Goal: Check status: Check status

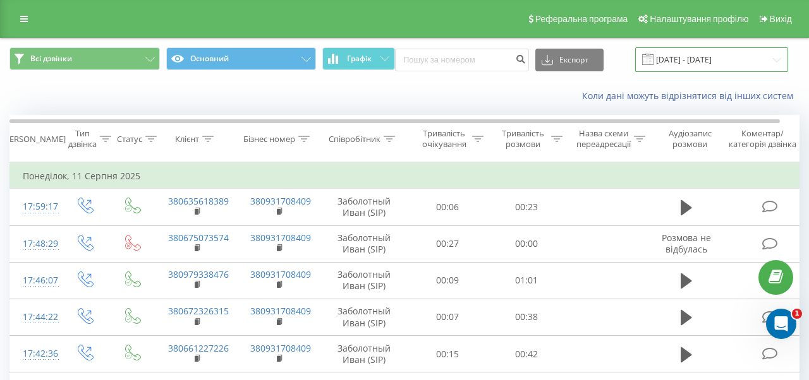
click at [721, 52] on input "[DATE] - [DATE]" at bounding box center [711, 59] width 153 height 25
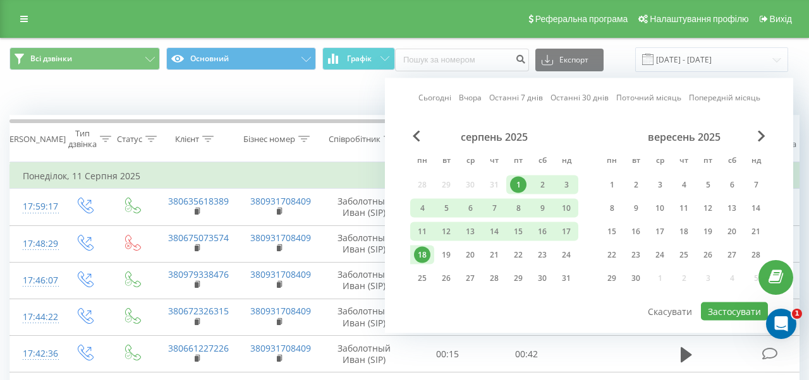
click at [423, 252] on div "18" at bounding box center [422, 255] width 16 height 16
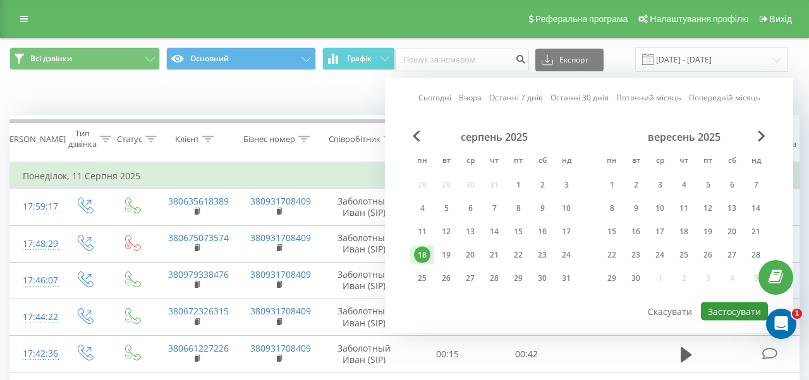
click at [738, 309] on button "Застосувати" at bounding box center [734, 312] width 67 height 18
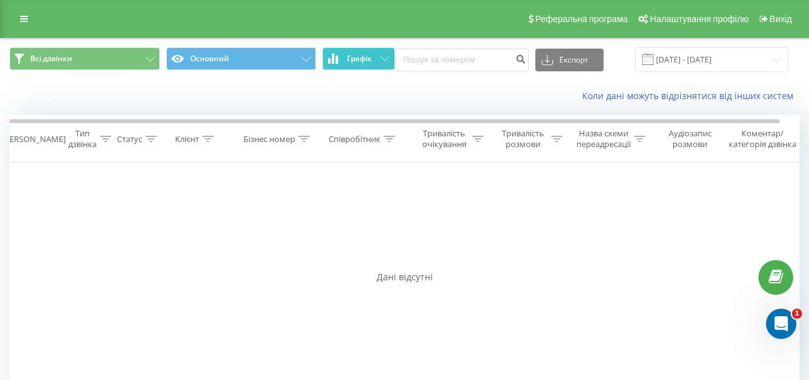
click at [388, 64] on button "Графік" at bounding box center [358, 58] width 73 height 23
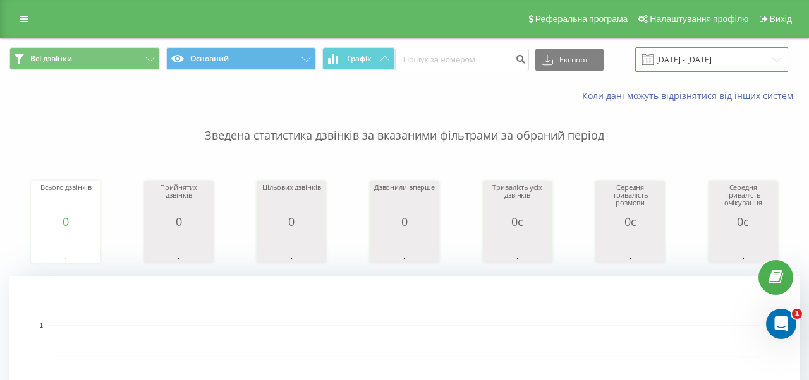
click at [719, 63] on input "18.08.2025 - 18.08.2025" at bounding box center [711, 59] width 153 height 25
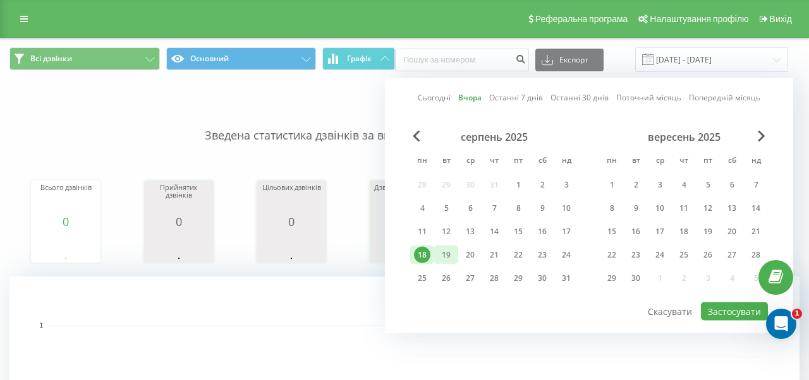
click at [452, 258] on div "19" at bounding box center [446, 255] width 16 height 16
click at [732, 308] on button "Застосувати" at bounding box center [734, 312] width 67 height 18
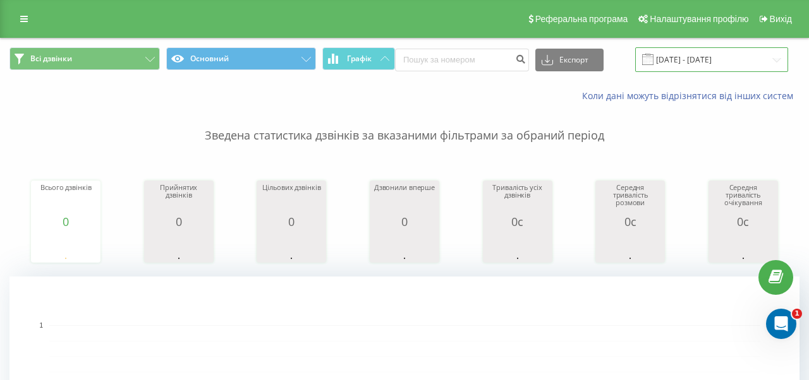
click at [700, 60] on input "19.08.2025 - 19.08.2025" at bounding box center [711, 59] width 153 height 25
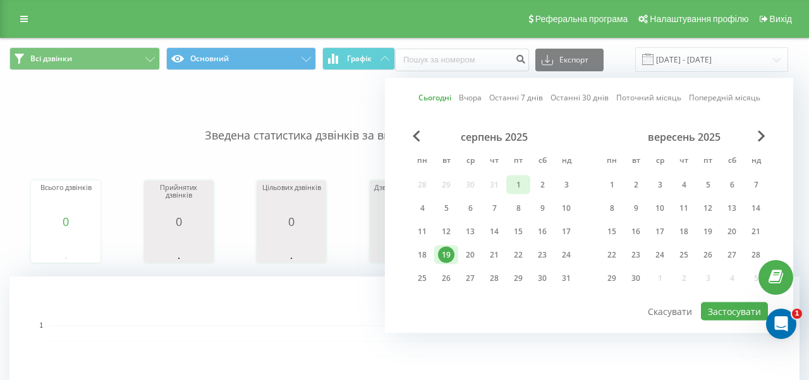
click at [517, 184] on div "1" at bounding box center [518, 185] width 16 height 16
click at [450, 257] on div "19" at bounding box center [446, 255] width 16 height 16
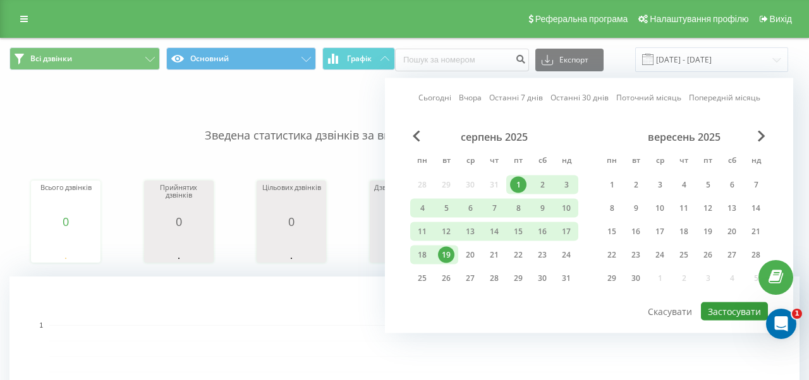
click at [715, 309] on button "Застосувати" at bounding box center [734, 312] width 67 height 18
type input "01.08.2025 - 19.08.2025"
